Goal: Transaction & Acquisition: Purchase product/service

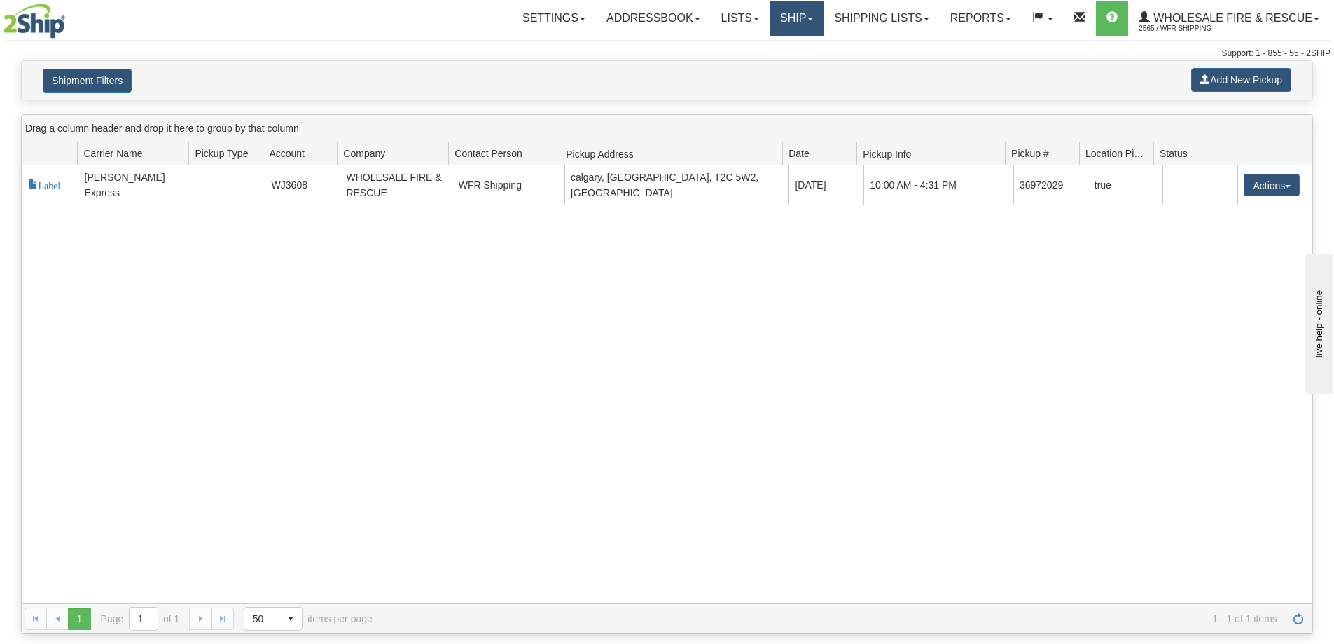
drag, startPoint x: 795, startPoint y: 10, endPoint x: 789, endPoint y: 38, distance: 28.6
click at [795, 11] on link "Ship" at bounding box center [797, 18] width 54 height 35
click at [775, 53] on link "Ship Screen" at bounding box center [767, 49] width 111 height 18
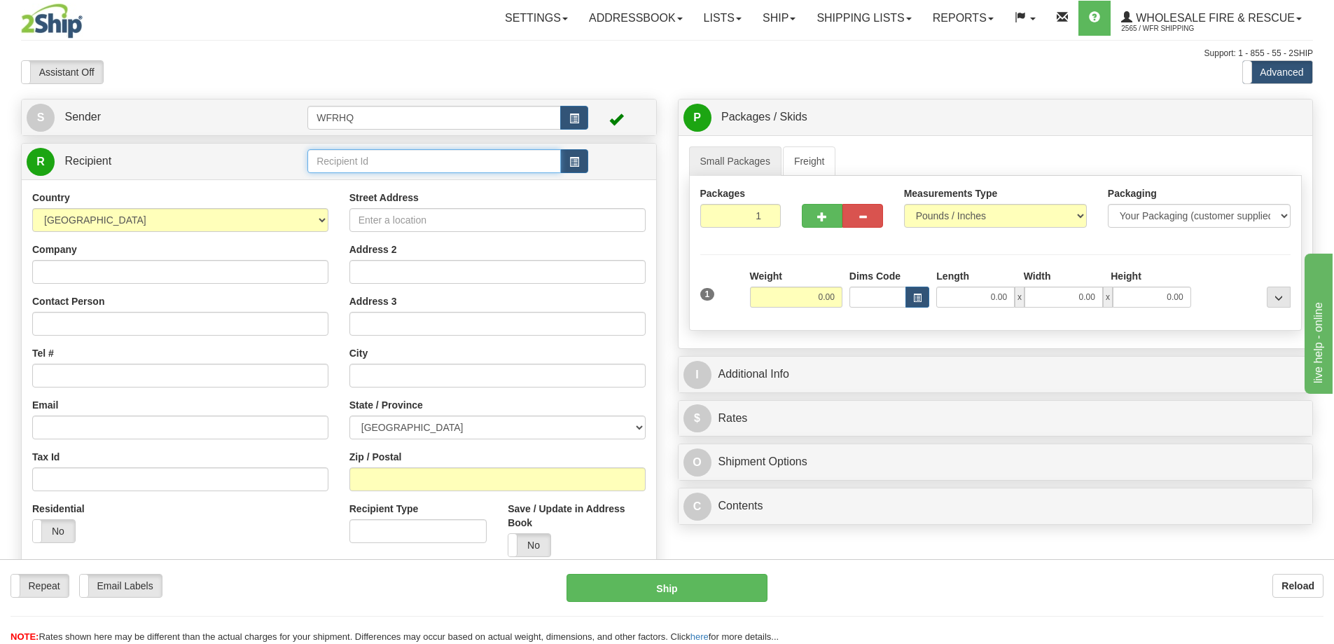
click at [383, 166] on input "text" at bounding box center [434, 161] width 254 height 24
type input "PORT3699"
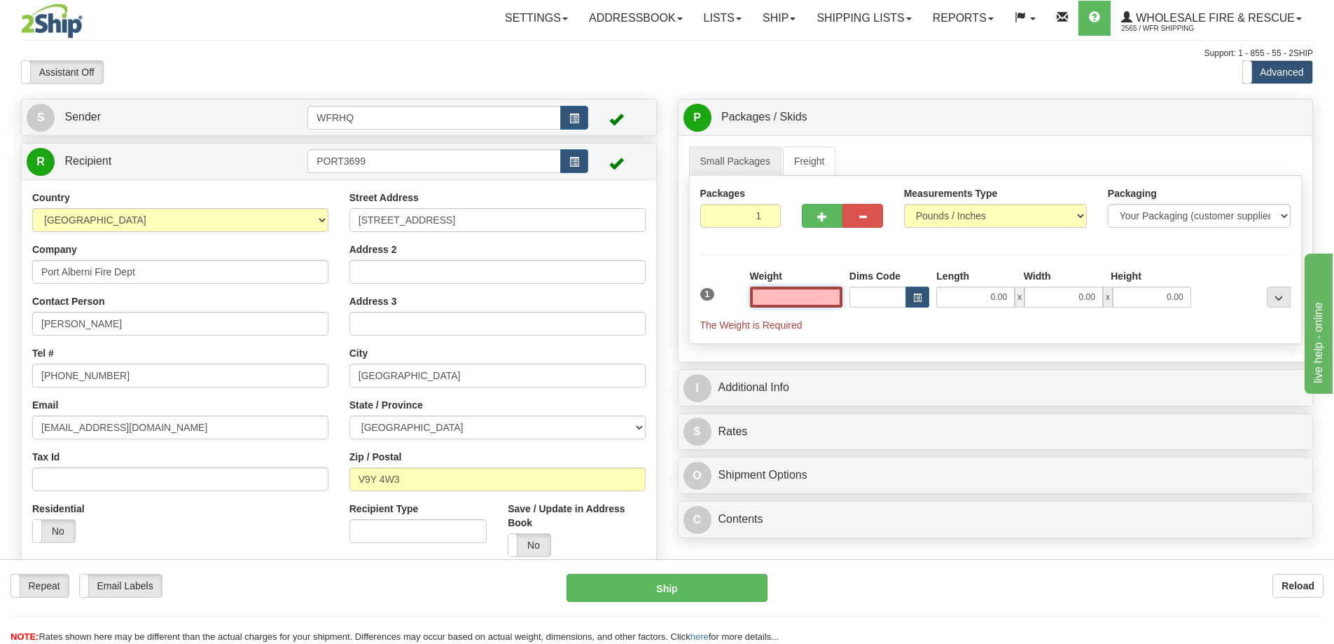
click at [814, 300] on input "text" at bounding box center [796, 296] width 92 height 21
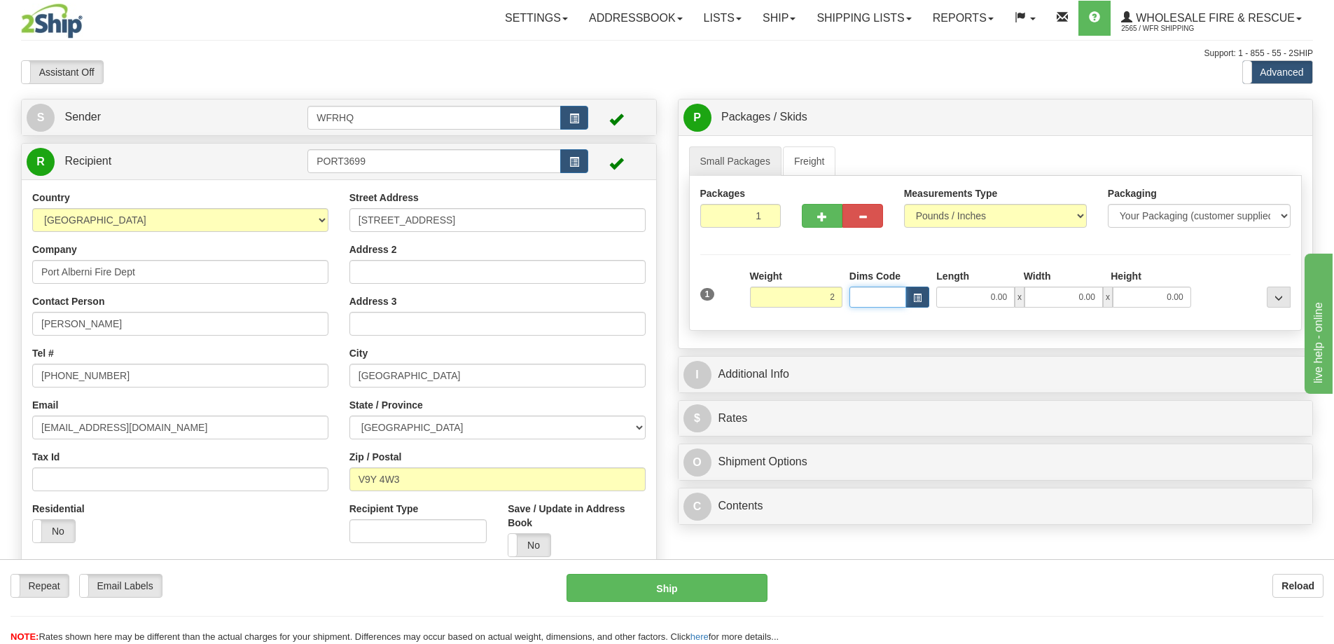
type input "2.00"
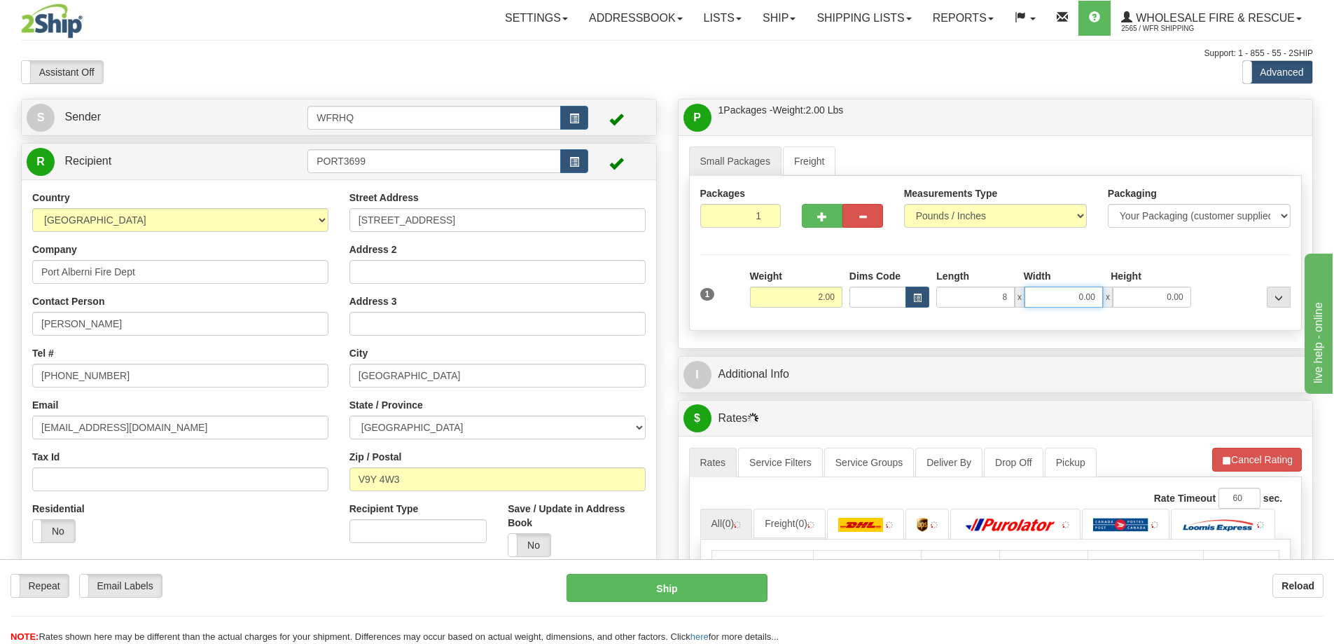
type input "8.00"
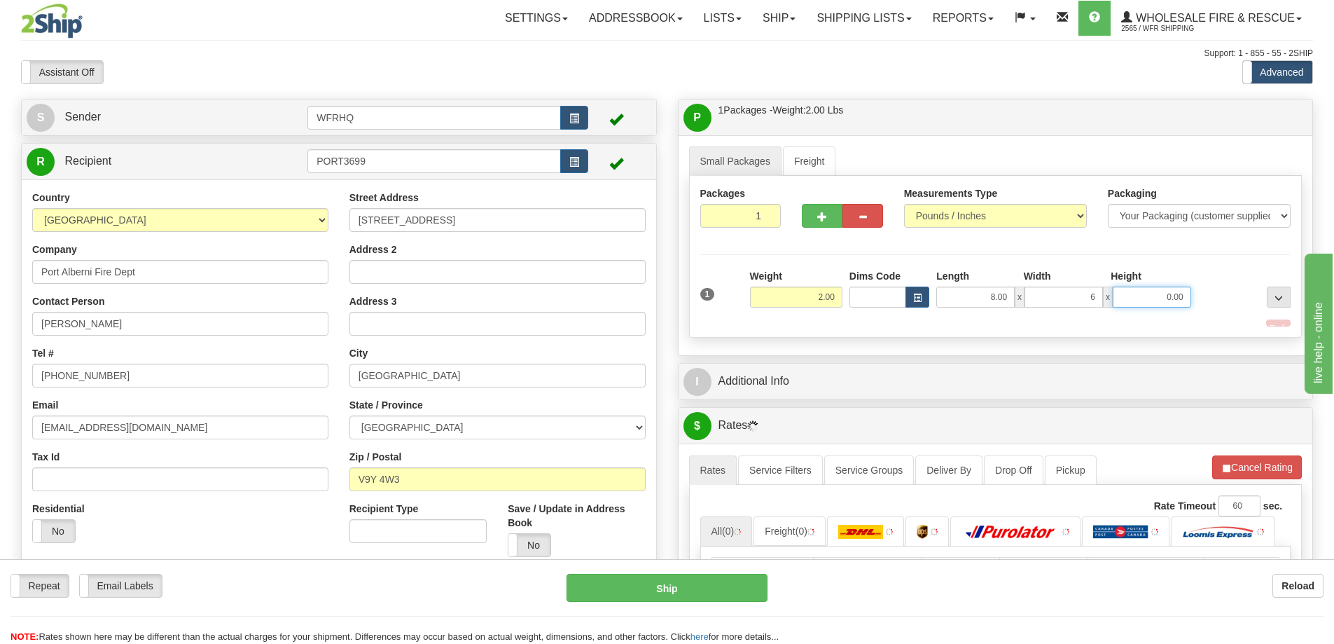
type input "6.00"
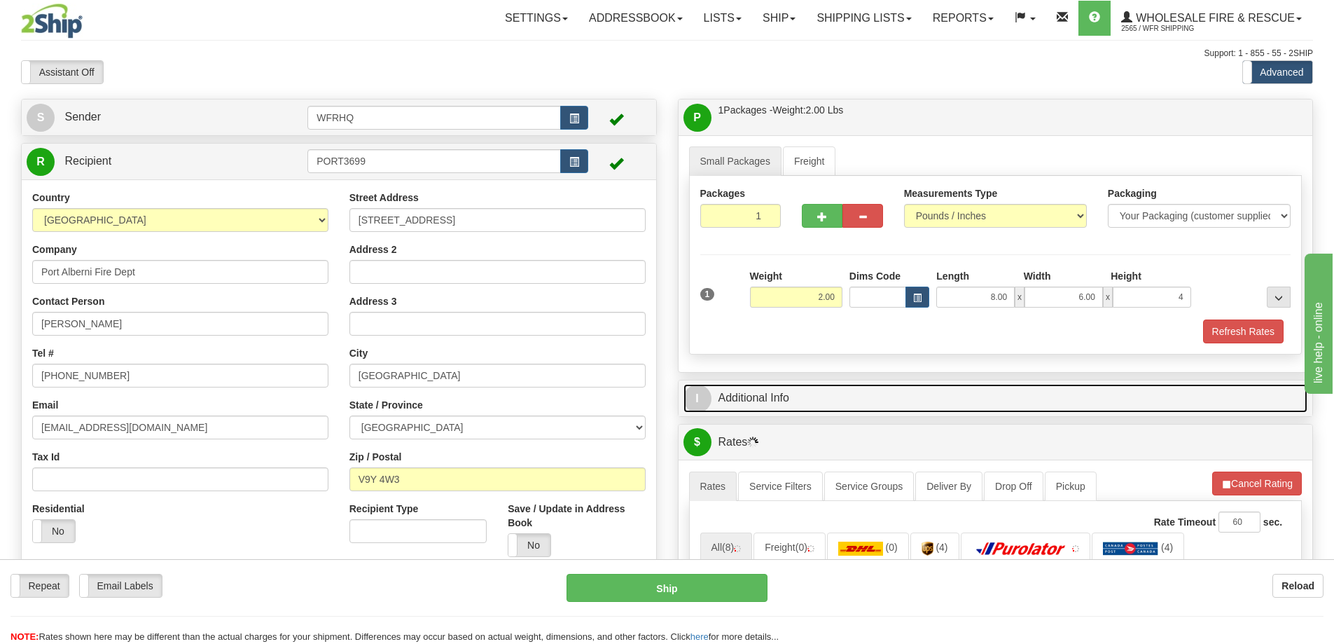
type input "4.00"
click at [831, 394] on link "I Additional Info" at bounding box center [996, 398] width 625 height 29
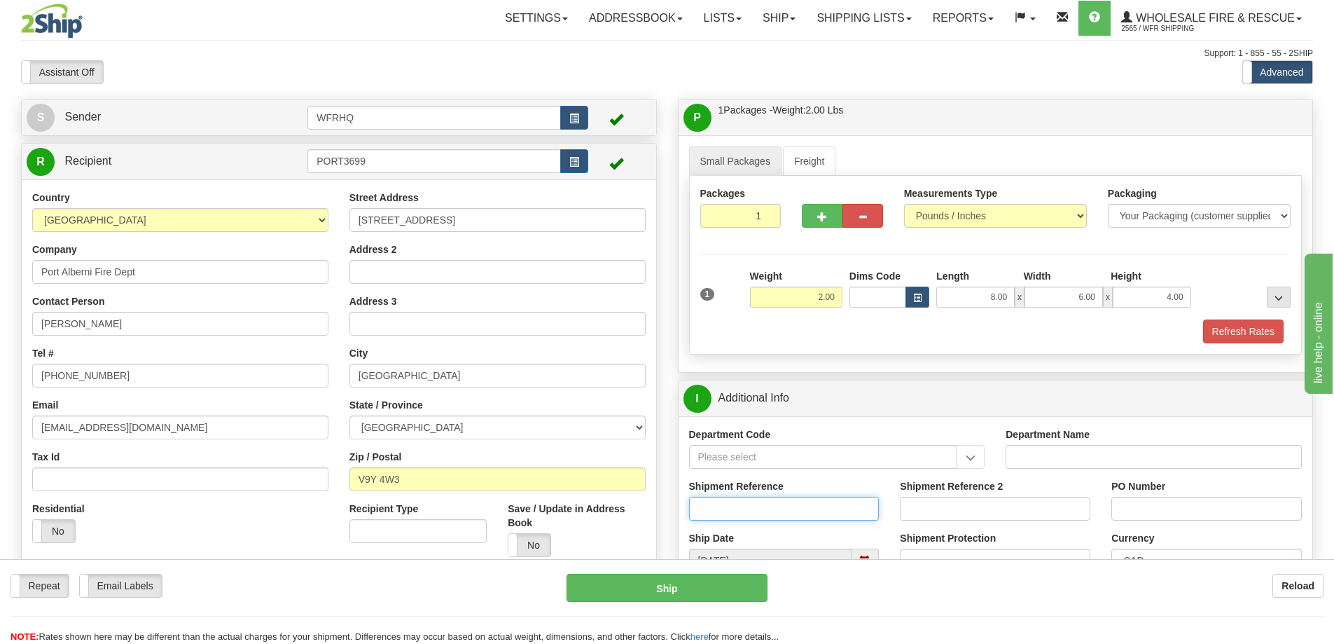
click at [721, 508] on input "Shipment Reference" at bounding box center [784, 509] width 191 height 24
type input "S45528-30019"
type input "Port Alberni Fire Department"
click at [944, 513] on input "Shipment Reference 2" at bounding box center [995, 509] width 191 height 24
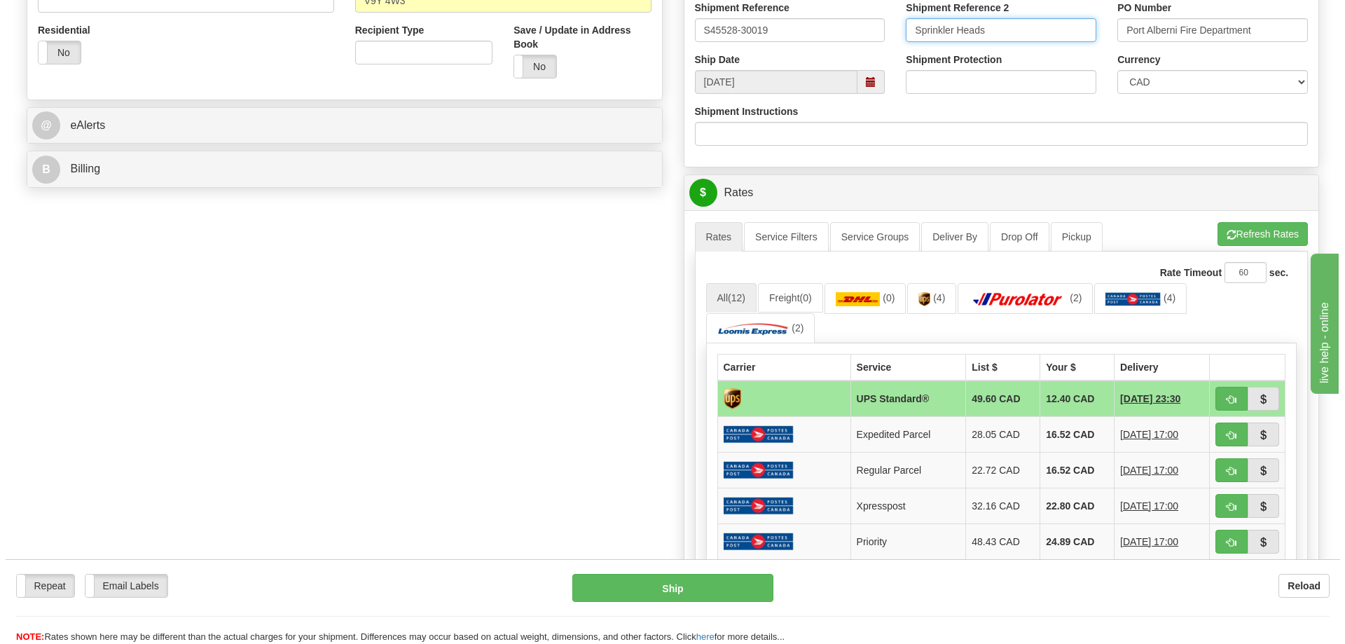
scroll to position [490, 0]
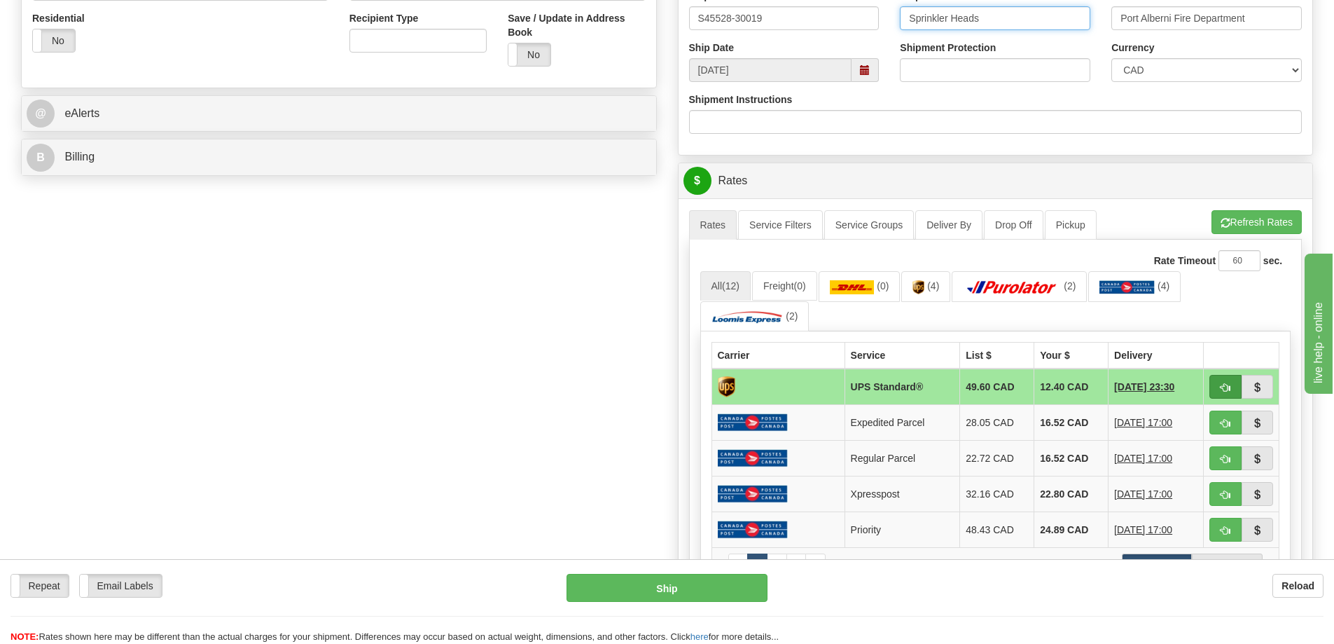
type input "Sprinkler Heads"
click at [1223, 383] on span "button" at bounding box center [1226, 387] width 10 height 9
type input "11"
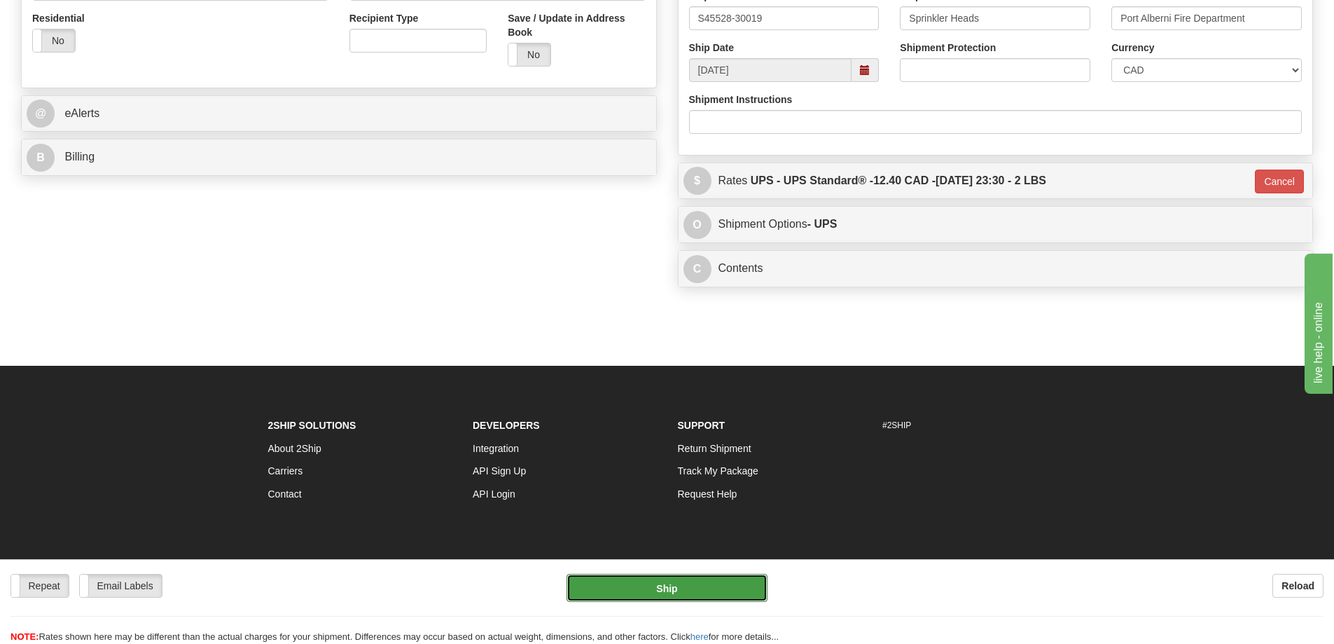
click at [697, 589] on button "Ship" at bounding box center [667, 588] width 201 height 28
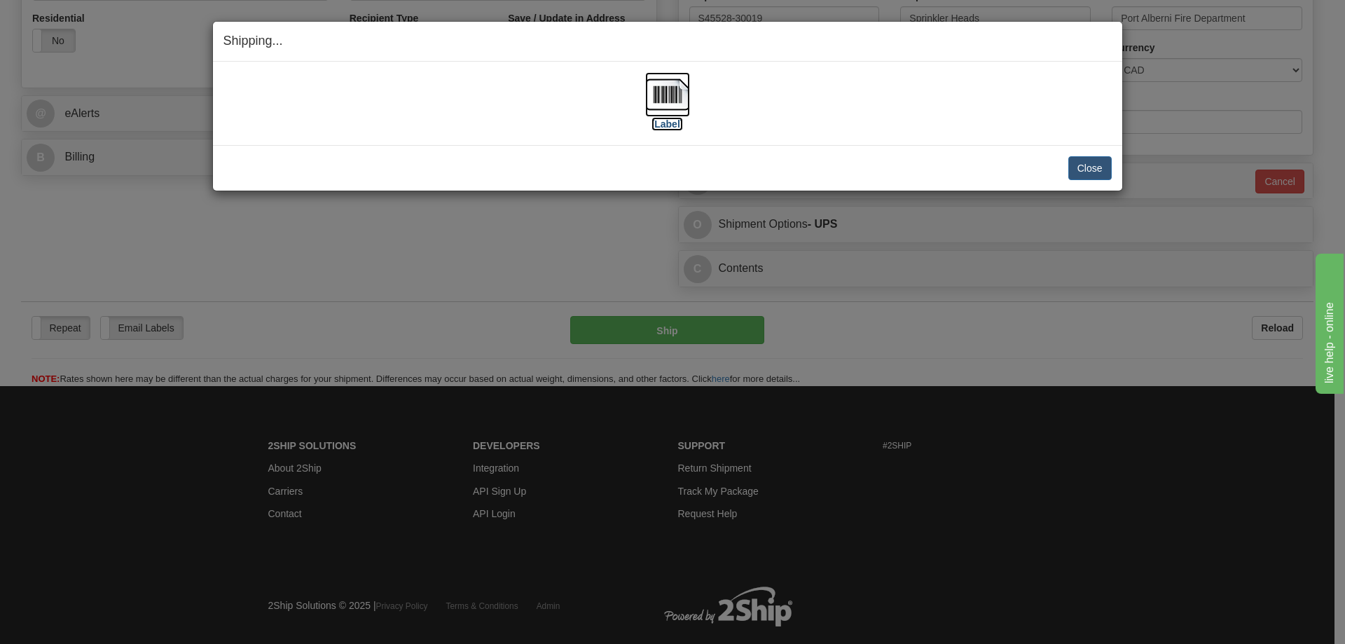
click at [671, 108] on img at bounding box center [667, 94] width 45 height 45
